Goal: Find specific page/section: Find specific page/section

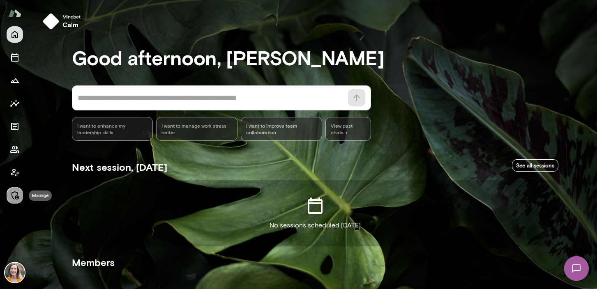
click at [20, 194] on button "Manage" at bounding box center [15, 195] width 16 height 16
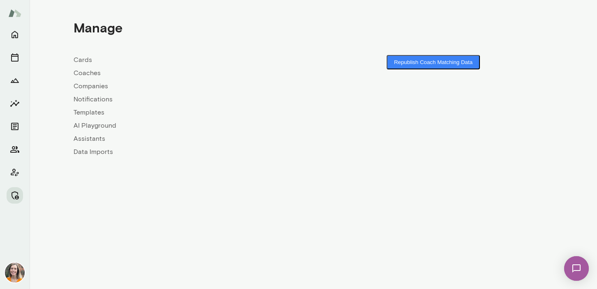
click at [86, 74] on link "Coaches" at bounding box center [194, 73] width 240 height 10
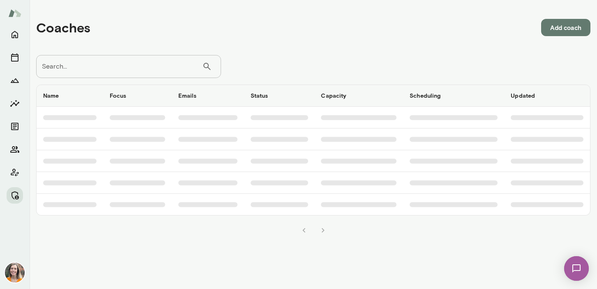
click at [117, 66] on input "Search..." at bounding box center [119, 66] width 166 height 23
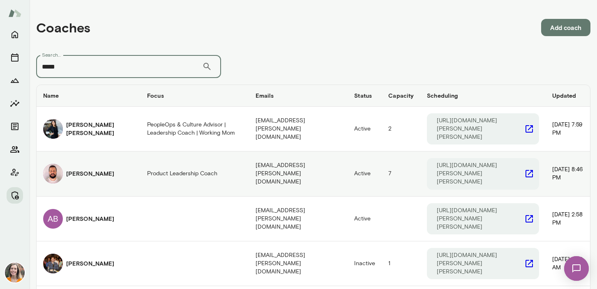
type input "*****"
click at [103, 170] on h6 "Angel Jaime Ruiz" at bounding box center [90, 174] width 48 height 8
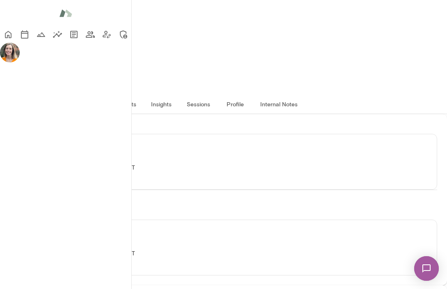
scroll to position [8, 0]
